Goal: Information Seeking & Learning: Learn about a topic

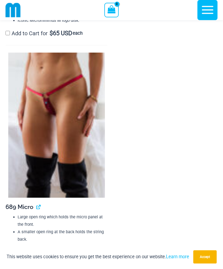
scroll to position [1055, 0]
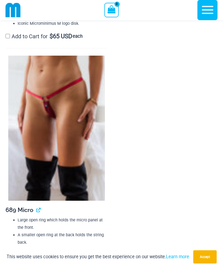
click at [30, 163] on img at bounding box center [56, 128] width 97 height 145
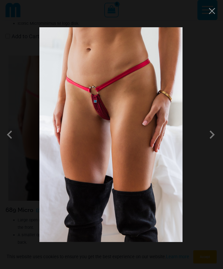
click at [214, 134] on span at bounding box center [212, 135] width 17 height 17
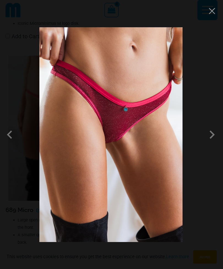
click at [211, 13] on button "Close" at bounding box center [212, 11] width 8 height 8
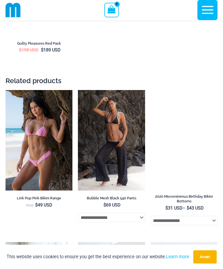
scroll to position [1893, 0]
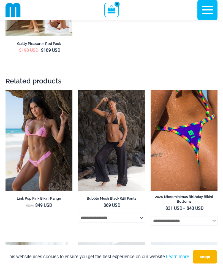
click at [6, 90] on img at bounding box center [6, 90] width 0 height 0
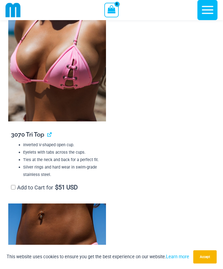
scroll to position [490, 0]
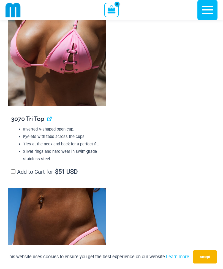
click at [89, 84] on img at bounding box center [57, 32] width 98 height 147
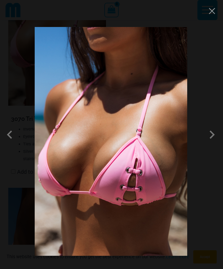
click at [213, 143] on span at bounding box center [212, 135] width 17 height 17
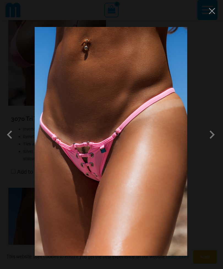
click at [212, 14] on button "Close" at bounding box center [212, 11] width 8 height 8
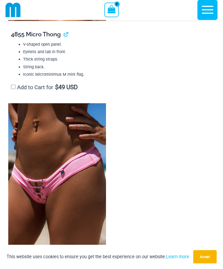
click at [26, 184] on img at bounding box center [57, 177] width 98 height 147
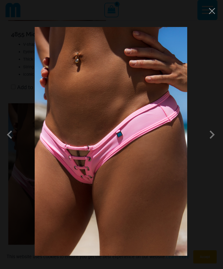
click at [167, 171] on span at bounding box center [154, 182] width 23 height 23
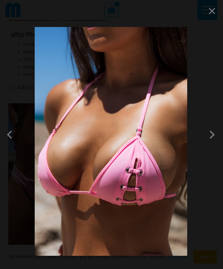
click at [213, 19] on div at bounding box center [111, 134] width 223 height 269
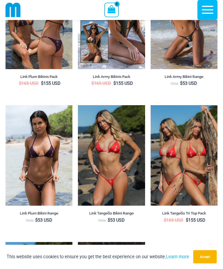
scroll to position [1505, 0]
click at [6, 105] on img at bounding box center [6, 105] width 0 height 0
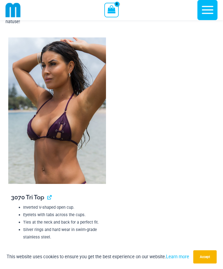
scroll to position [450, 0]
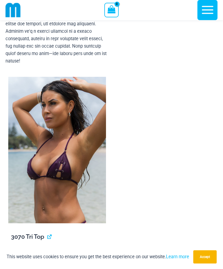
click at [31, 165] on img at bounding box center [57, 150] width 98 height 147
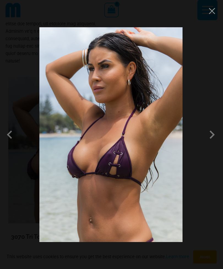
click at [209, 133] on span at bounding box center [212, 135] width 17 height 17
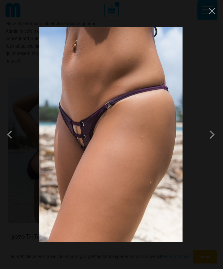
click at [212, 133] on span at bounding box center [212, 135] width 17 height 17
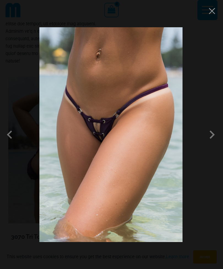
click at [211, 136] on span at bounding box center [212, 135] width 17 height 17
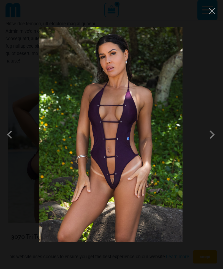
click at [210, 140] on span at bounding box center [212, 135] width 17 height 17
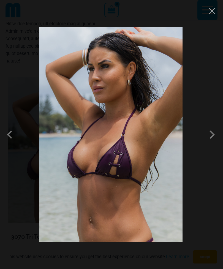
click at [209, 130] on span at bounding box center [212, 135] width 17 height 17
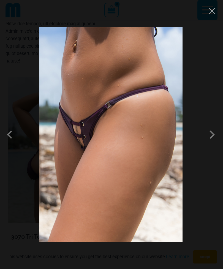
click at [216, 14] on button "Close" at bounding box center [212, 11] width 8 height 8
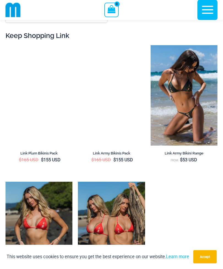
scroll to position [1821, 0]
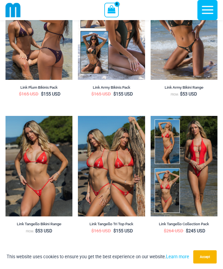
click at [6, 116] on img at bounding box center [6, 116] width 0 height 0
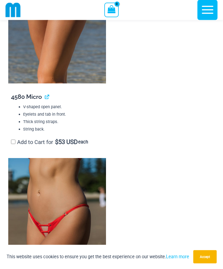
scroll to position [985, 0]
